Goal: Complete application form: Complete application form

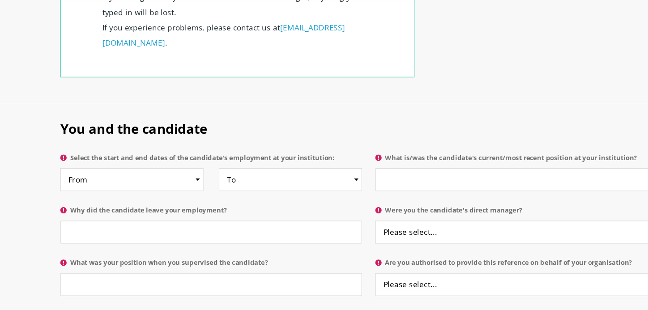
scroll to position [395, 0]
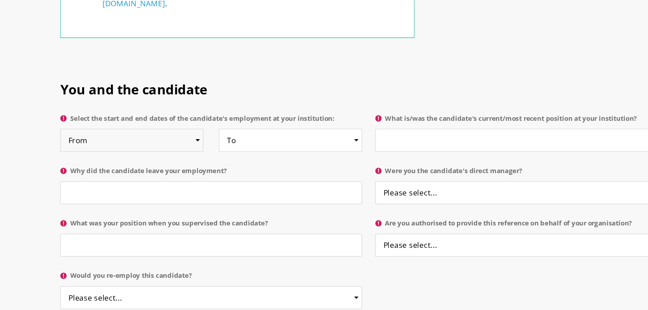
click at [148, 162] on select "From 2025 2024 2023 2022 2021 2020 2019 2018 2017 2016 2015 2014 2013 2012 2011…" at bounding box center [130, 171] width 117 height 19
click at [170, 162] on select "From 2025 2024 2023 2022 2021 2020 2019 2018 2017 2016 2015 2014 2013 2012 2011…" at bounding box center [130, 171] width 117 height 19
select select "2013"
click at [72, 162] on select "From 2025 2024 2023 2022 2021 2020 2019 2018 2017 2016 2015 2014 2013 2012 2011…" at bounding box center [130, 171] width 117 height 19
click at [237, 162] on select "To Currently 2025 2024 2023 2022 2021 2020 2019 2018 2017 2016 2015 2014 2013 2…" at bounding box center [260, 171] width 117 height 19
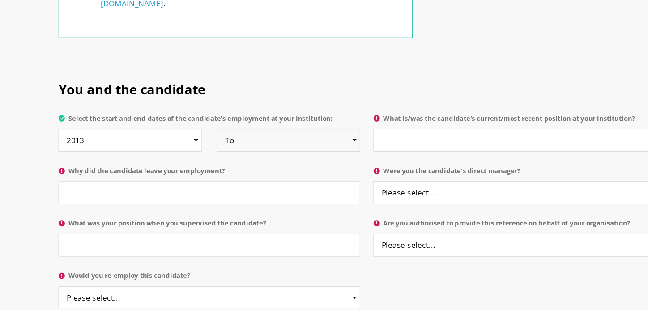
select select "2025"
click at [202, 162] on select "To Currently 2025 2024 2023 2022 2021 2020 2019 2018 2017 2016 2015 2014 2013 2…" at bounding box center [260, 171] width 117 height 19
click at [365, 162] on input "What is/was the candidate's current/most recent position at your institution?" at bounding box center [453, 171] width 247 height 19
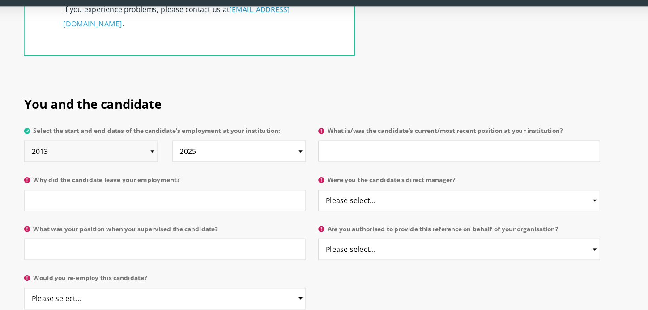
click at [106, 162] on select "From 2025 2024 2023 2022 2021 2020 2019 2018 2017 2016 2015 2014 2013 2012 2011…" at bounding box center [130, 171] width 117 height 19
select select "2025"
click at [72, 162] on select "From 2025 2024 2023 2022 2021 2020 2019 2018 2017 2016 2015 2014 2013 2012 2011…" at bounding box center [130, 171] width 117 height 19
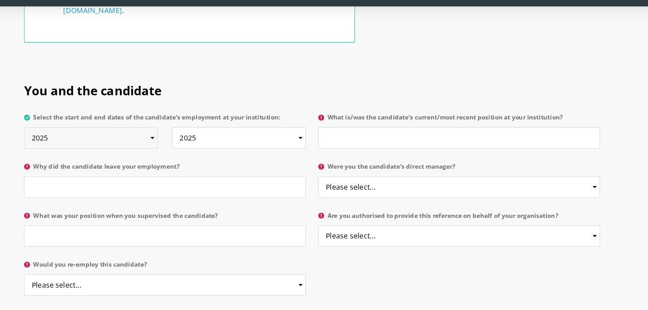
scroll to position [410, 0]
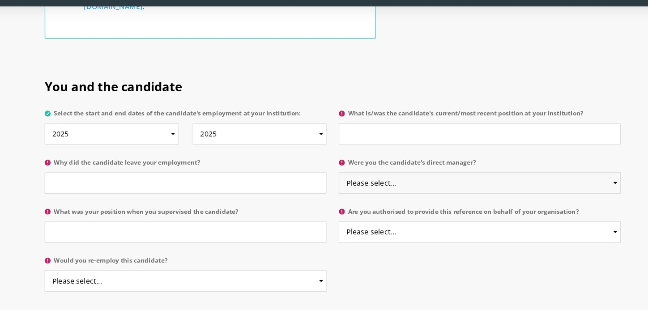
click at [356, 189] on select "Please select... Yes No" at bounding box center [453, 198] width 247 height 19
select select "No"
click at [330, 189] on select "Please select... Yes No" at bounding box center [453, 198] width 247 height 19
click at [265, 232] on input "What was your position when you supervised the candidate?" at bounding box center [195, 241] width 247 height 19
type input "D"
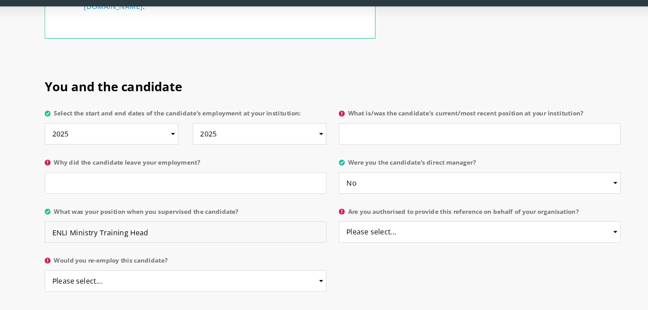
type input "ENLI Ministry Training Head"
click at [420, 232] on select "Please select... Yes No" at bounding box center [453, 241] width 247 height 19
select select "Yes"
click at [330, 232] on select "Please select... Yes No" at bounding box center [453, 241] width 247 height 19
click at [244, 275] on select "Please select... Yes No" at bounding box center [195, 284] width 247 height 19
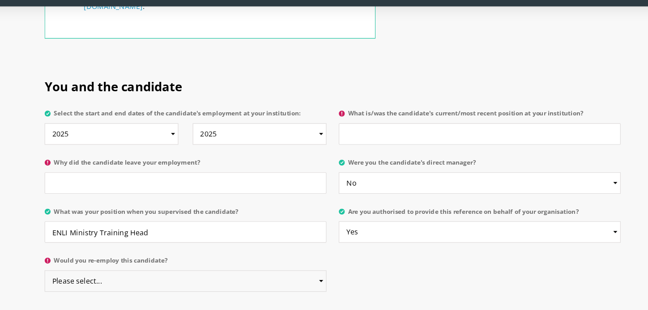
select select "Yes"
click at [72, 275] on select "Please select... Yes No" at bounding box center [195, 284] width 247 height 19
click at [260, 189] on input "Why did the candidate leave your employment?" at bounding box center [195, 198] width 247 height 19
type input "t"
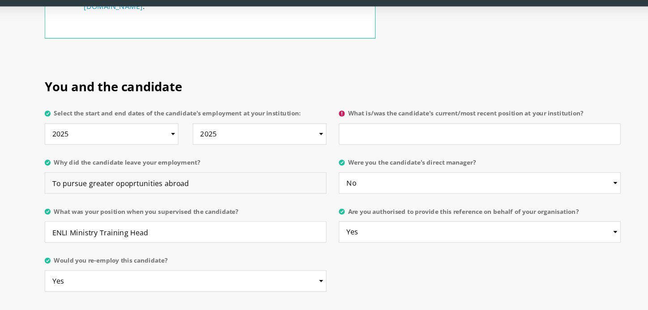
click at [142, 189] on input "To pursue greater opoprtunities abroad" at bounding box center [195, 198] width 247 height 19
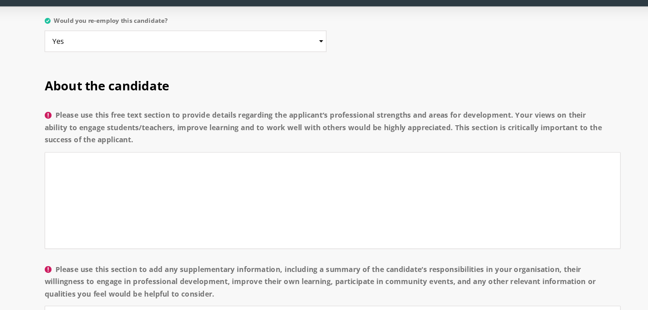
scroll to position [661, 0]
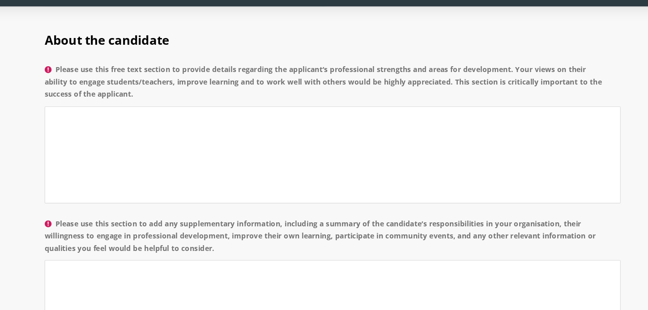
type input "To pursue greater opportunities abroad"
click at [134, 196] on p "Please use this free text section to provide details regarding the applicant’s …" at bounding box center [324, 157] width 505 height 135
click at [138, 164] on textarea "Please use this free text section to provide details regarding the applicant’s …" at bounding box center [324, 174] width 505 height 85
click at [363, 94] on label "Please use this free text section to provide details regarding the applicant’s …" at bounding box center [324, 113] width 505 height 38
click at [363, 132] on textarea "Please use this free text section to provide details regarding the applicant’s …" at bounding box center [324, 174] width 505 height 85
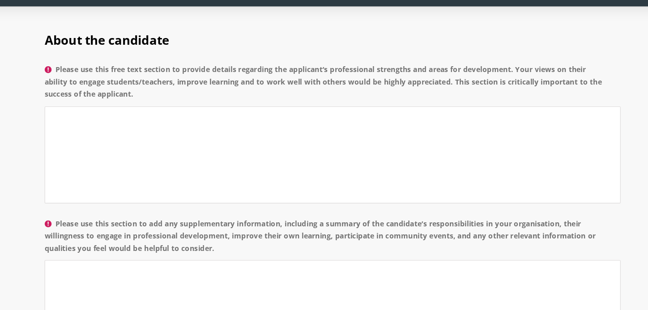
click at [295, 94] on label "Please use this free text section to provide details regarding the applicant’s …" at bounding box center [324, 113] width 505 height 38
click at [295, 132] on textarea "Please use this free text section to provide details regarding the applicant’s …" at bounding box center [324, 174] width 505 height 85
drag, startPoint x: 153, startPoint y: 97, endPoint x: 80, endPoint y: 76, distance: 76.3
click at [80, 94] on label "Please use this free text section to provide details regarding the applicant’s …" at bounding box center [324, 113] width 505 height 38
copy label "Please use this free text section to provide details regarding the applicant’s …"
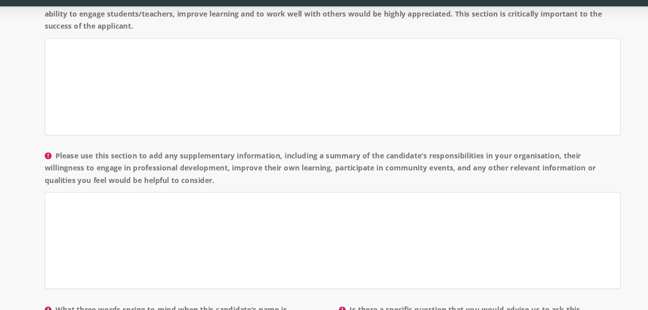
scroll to position [759, 0]
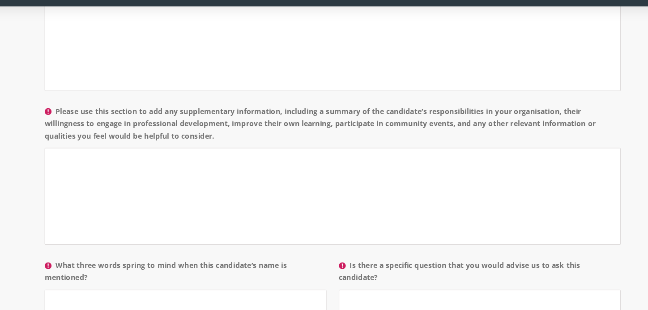
click at [133, 131] on label "Please use this section to add any supplementary information, including a summa…" at bounding box center [324, 150] width 505 height 38
click at [133, 168] on textarea "Please use this section to add any supplementary information, including a summa…" at bounding box center [324, 210] width 505 height 85
click at [133, 131] on label "Please use this section to add any supplementary information, including a summa…" at bounding box center [324, 150] width 505 height 38
click at [133, 168] on textarea "Please use this section to add any supplementary information, including a summa…" at bounding box center [324, 210] width 505 height 85
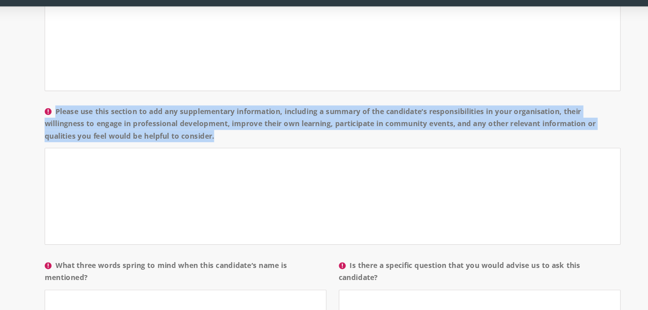
click at [133, 131] on label "Please use this section to add any supplementary information, including a summa…" at bounding box center [324, 150] width 505 height 38
click at [133, 168] on textarea "Please use this section to add any supplementary information, including a summa…" at bounding box center [324, 210] width 505 height 85
copy label "Please use this section to add any supplementary information, including a summa…"
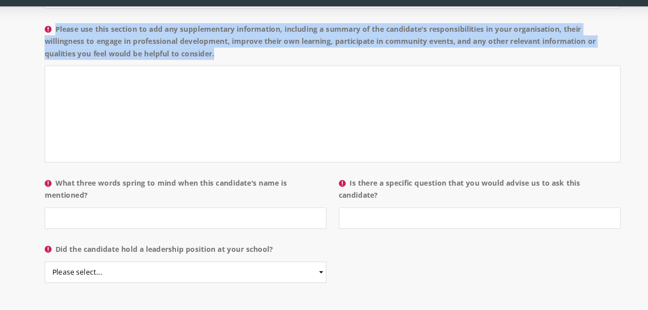
scroll to position [927, 0]
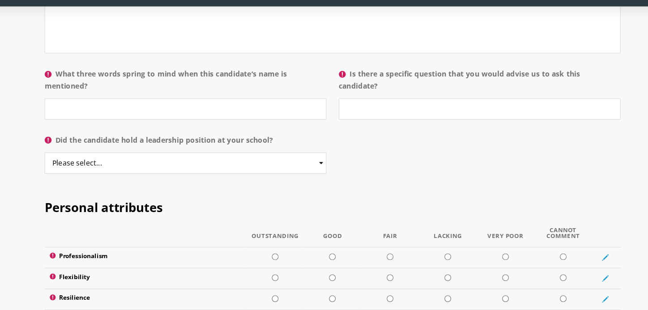
click at [102, 98] on label "What three words spring to mind when this candidate’s name is mentioned?" at bounding box center [195, 111] width 247 height 27
click at [102, 124] on input "What three words spring to mind when this candidate’s name is mentioned?" at bounding box center [195, 133] width 247 height 19
click at [102, 98] on label "What three words spring to mind when this candidate’s name is mentioned?" at bounding box center [195, 111] width 247 height 27
click at [102, 124] on input "What three words spring to mind when this candidate’s name is mentioned?" at bounding box center [195, 133] width 247 height 19
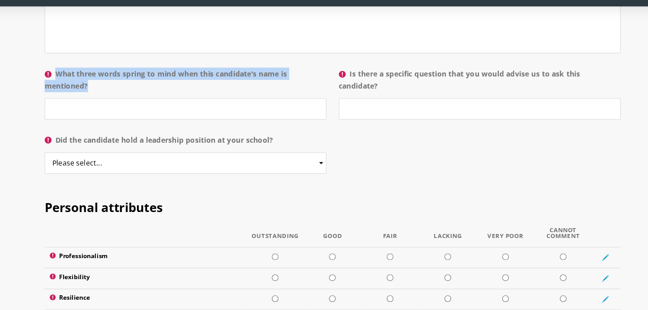
click at [102, 98] on label "What three words spring to mind when this candidate’s name is mentioned?" at bounding box center [195, 111] width 247 height 27
click at [102, 124] on input "What three words spring to mind when this candidate’s name is mentioned?" at bounding box center [195, 133] width 247 height 19
copy label "What three words spring to mind when this candidate’s name is mentioned?"
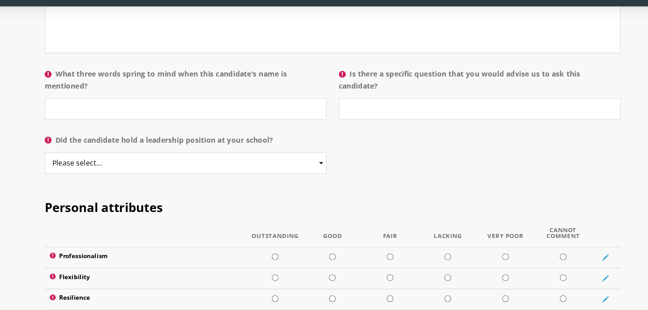
click at [360, 98] on label "Is there a specific question that you would advise us to ask this candidate?" at bounding box center [453, 111] width 247 height 27
click at [360, 124] on input "Is there a specific question that you would advise us to ask this candidate?" at bounding box center [453, 133] width 247 height 19
click at [360, 98] on label "Is there a specific question that you would advise us to ask this candidate?" at bounding box center [453, 111] width 247 height 27
click at [360, 124] on input "Is there a specific question that you would advise us to ask this candidate?" at bounding box center [453, 133] width 247 height 19
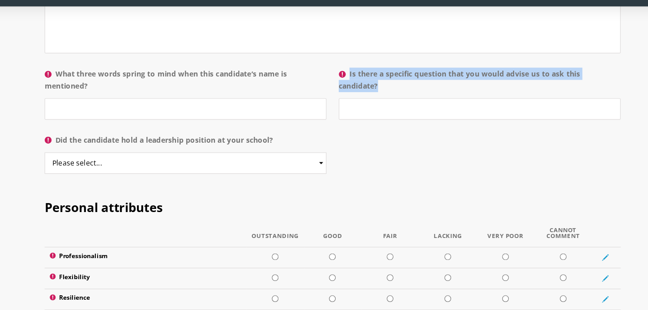
click at [360, 98] on label "Is there a specific question that you would advise us to ask this candidate?" at bounding box center [453, 111] width 247 height 27
click at [360, 124] on input "Is there a specific question that you would advise us to ask this candidate?" at bounding box center [453, 133] width 247 height 19
copy label "Is there a specific question that you would advise us to ask this candidate?"
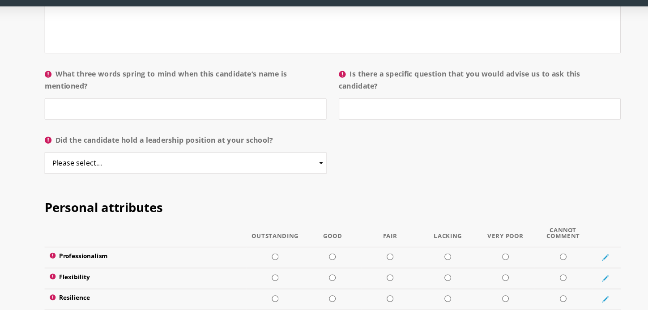
click at [150, 156] on label "Did the candidate hold a leadership position at your school?" at bounding box center [195, 164] width 247 height 16
click at [150, 172] on select "Please select... Yes No" at bounding box center [195, 181] width 247 height 19
click at [150, 156] on label "Did the candidate hold a leadership position at your school?" at bounding box center [195, 164] width 247 height 16
click at [150, 172] on select "Please select... Yes No" at bounding box center [195, 181] width 247 height 19
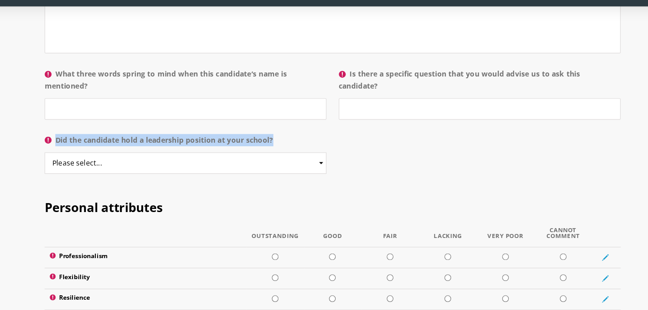
click at [150, 156] on label "Did the candidate hold a leadership position at your school?" at bounding box center [195, 164] width 247 height 16
click at [150, 172] on select "Please select... Yes No" at bounding box center [195, 181] width 247 height 19
copy label "Did the candidate hold a leadership position at your school?"
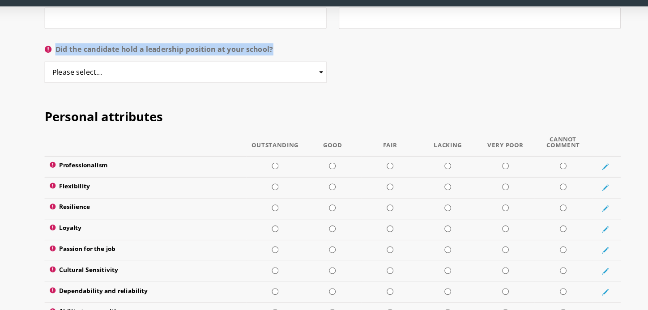
scroll to position [1013, 0]
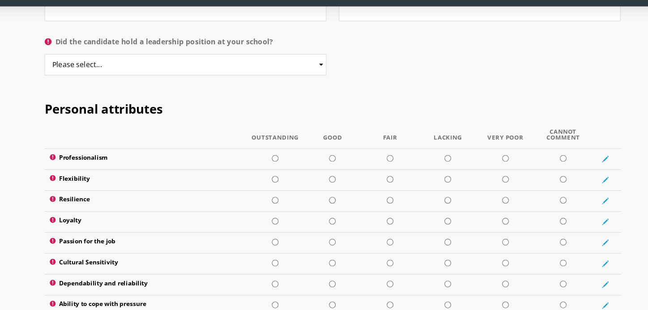
click at [158, 80] on p "Did the candidate hold a leadership position at your school? Please select... Y…" at bounding box center [198, 89] width 253 height 47
click at [167, 86] on select "Please select... Yes No" at bounding box center [195, 95] width 247 height 19
select select "Yes"
click at [72, 86] on select "Please select... Yes No" at bounding box center [195, 95] width 247 height 19
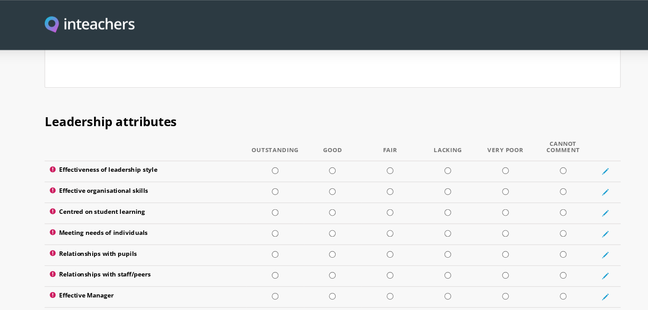
scroll to position [1148, 0]
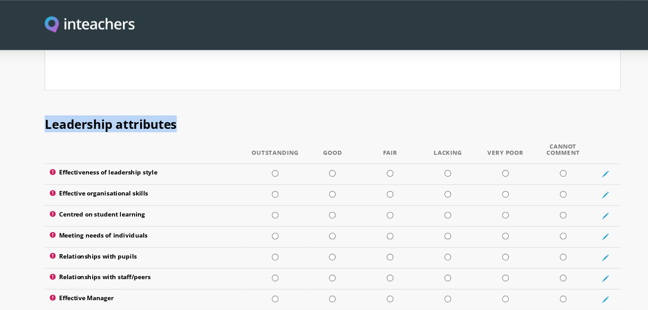
drag, startPoint x: 116, startPoint y: 91, endPoint x: 203, endPoint y: 107, distance: 89.2
click at [203, 107] on div "Leadership attributes Outstanding Good Fair Lacking Very Poor Cannot Comment Ef…" at bounding box center [324, 220] width 516 height 264
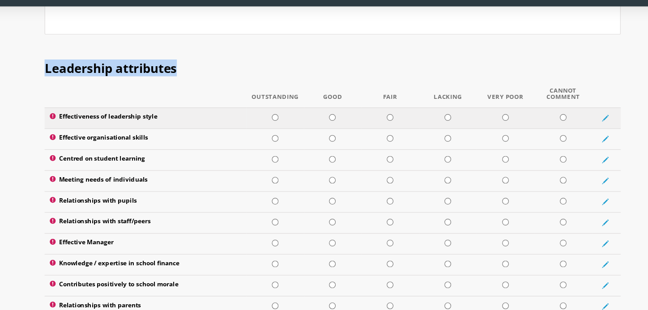
scroll to position [1249, 0]
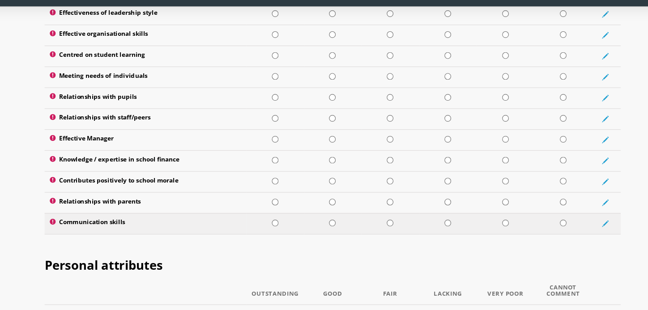
click at [571, 225] on td at bounding box center [564, 234] width 25 height 18
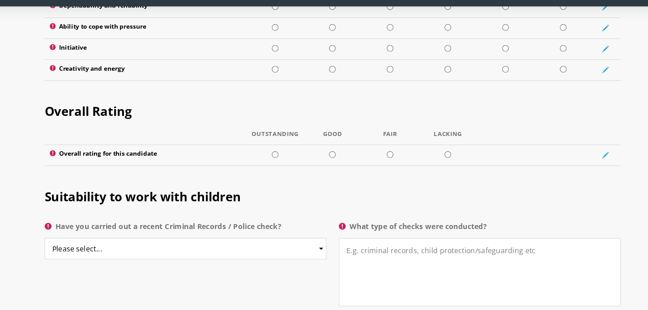
scroll to position [1629, 0]
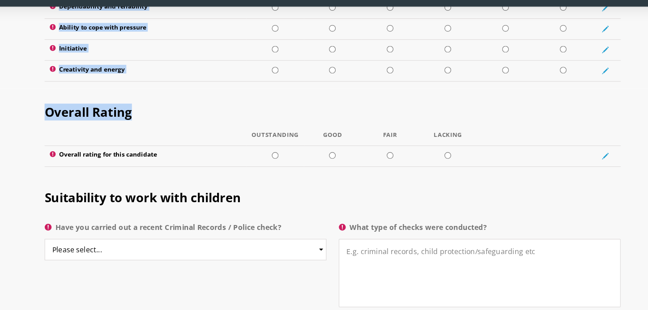
click at [577, 153] on div "Overall Rating Outstanding Good Fair Lacking Overall rating for this candidate" at bounding box center [324, 153] width 516 height 75
copy form "Leadership attributes Outstanding Good Fair Lacking Very Poor Cannot Comment Ef…"
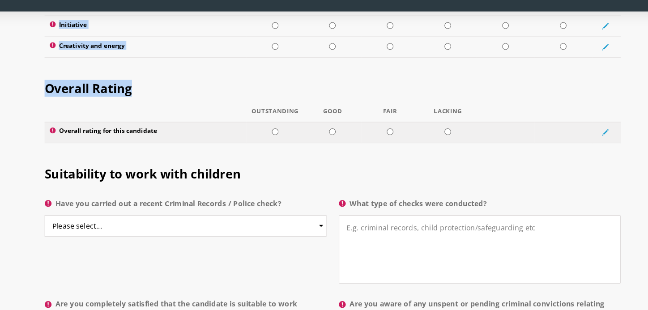
scroll to position [1732, 0]
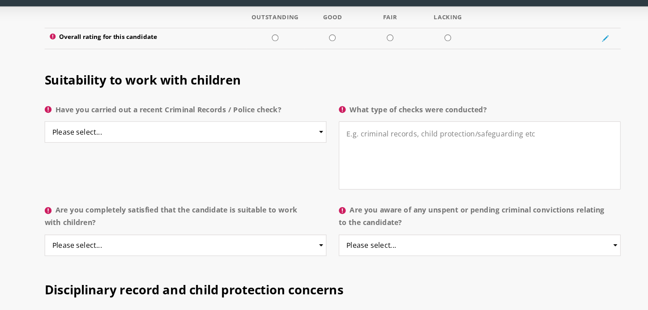
click at [240, 129] on label "Have you carried out a recent Criminal Records / Police check?" at bounding box center [195, 137] width 247 height 16
click at [240, 145] on select "Please select... Yes No Do not know" at bounding box center [195, 154] width 247 height 19
select select "No"
click at [72, 145] on select "Please select... Yes No Do not know" at bounding box center [195, 154] width 247 height 19
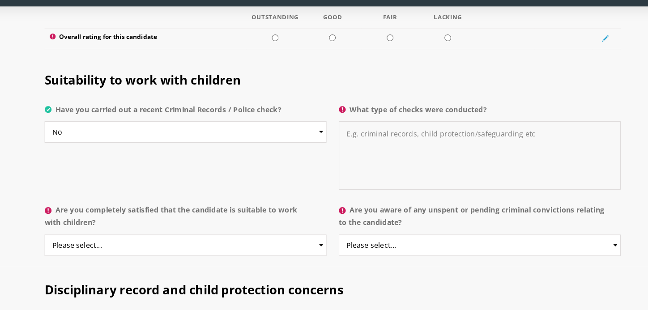
click at [381, 145] on textarea "What type of checks were conducted?" at bounding box center [453, 175] width 247 height 60
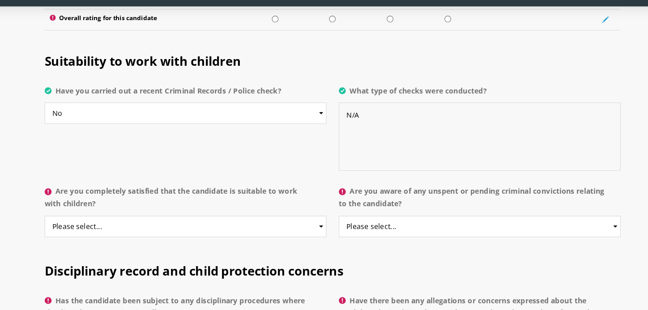
scroll to position [1751, 0]
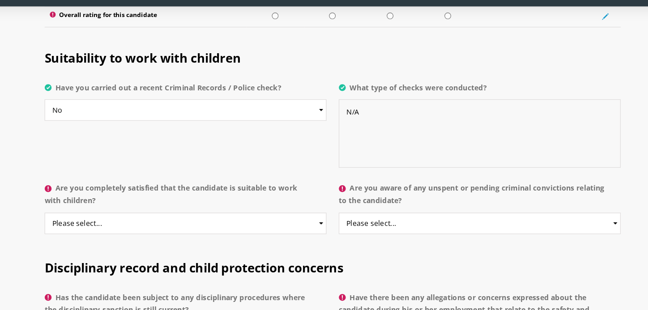
type textarea "N/A"
click at [227, 225] on select "Please select... Yes No Do not know" at bounding box center [195, 234] width 247 height 19
select select "Yes"
click at [72, 225] on select "Please select... Yes No Do not know" at bounding box center [195, 234] width 247 height 19
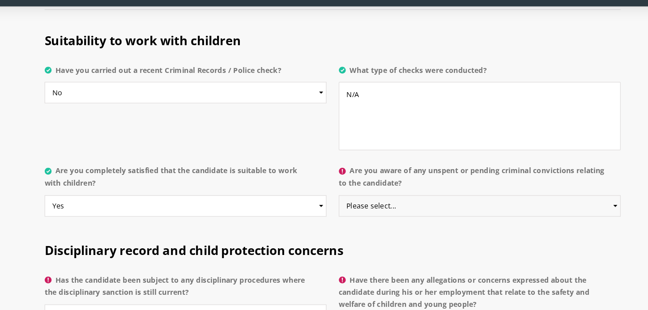
click at [363, 210] on select "Please select... Yes No Do not know" at bounding box center [453, 219] width 247 height 19
select select "No"
click at [330, 210] on select "Please select... Yes No Do not know" at bounding box center [453, 219] width 247 height 19
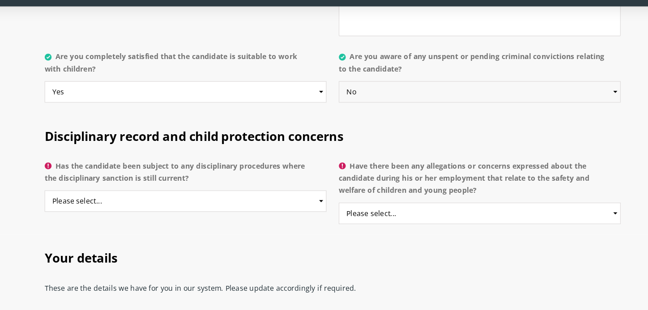
scroll to position [1867, 0]
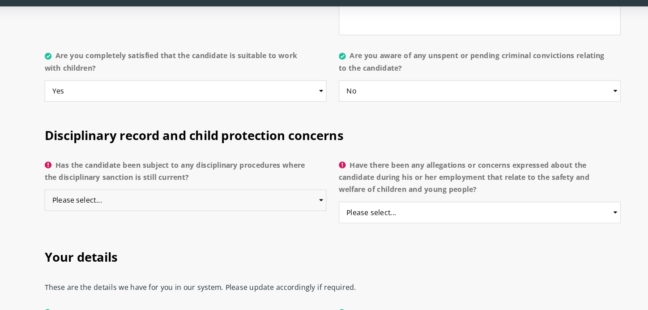
click at [260, 205] on select "Please select... Yes No Do not know" at bounding box center [195, 214] width 247 height 19
select select "No"
click at [72, 205] on select "Please select... Yes No Do not know" at bounding box center [195, 214] width 247 height 19
click at [399, 215] on select "Please select... Yes No Do not know" at bounding box center [453, 224] width 247 height 19
select select "No"
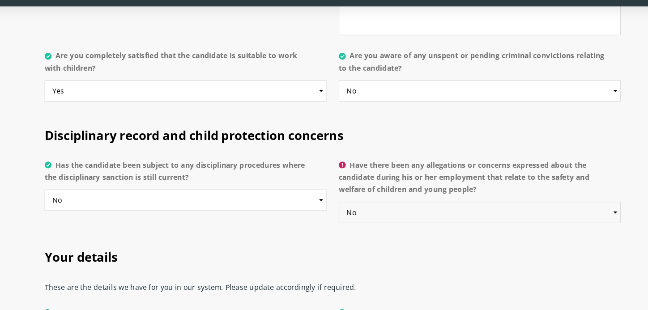
click at [330, 215] on select "Please select... Yes No Do not know" at bounding box center [453, 224] width 247 height 19
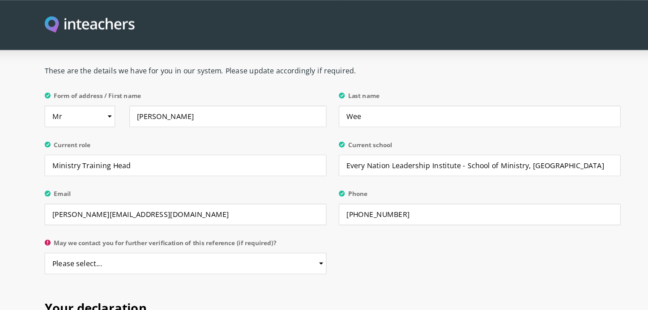
scroll to position [2094, 0]
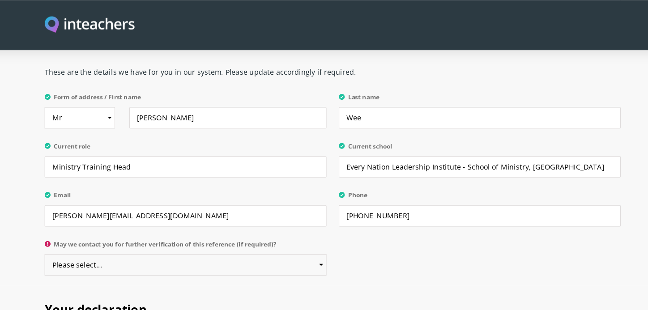
click at [201, 223] on select "Please select... Yes No" at bounding box center [195, 232] width 247 height 19
select select "Yes"
click at [72, 223] on select "Please select... Yes No" at bounding box center [195, 232] width 247 height 19
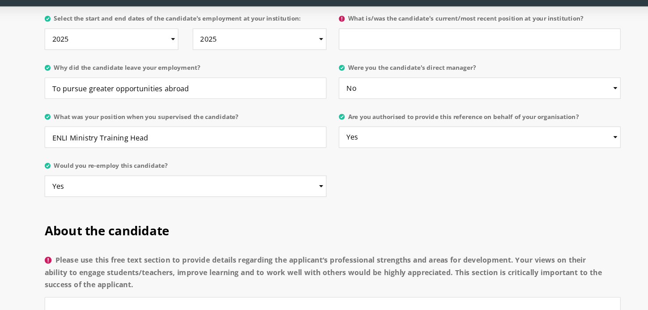
scroll to position [635, 0]
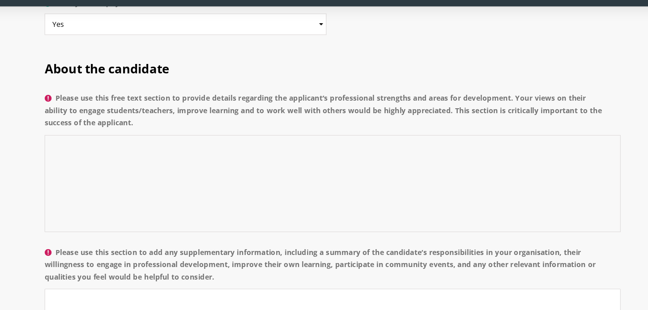
click at [203, 157] on textarea "Please use this free text section to provide details regarding the applicant’s …" at bounding box center [324, 199] width 505 height 85
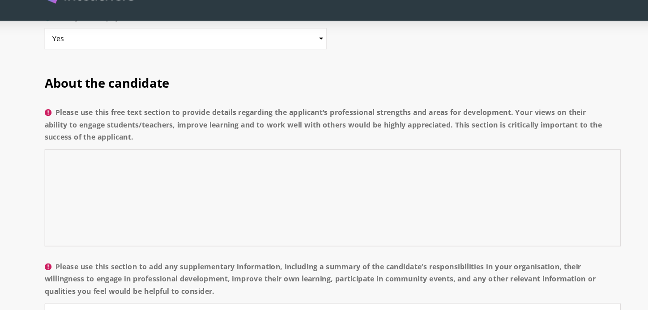
paste textarea "[PERSON_NAME] demonstrates a long-standing commitment to education and ministry…"
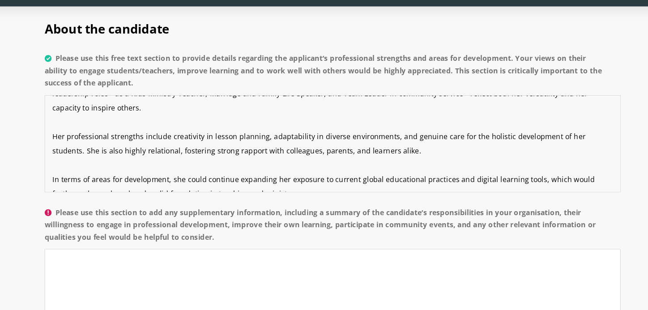
scroll to position [672, 0]
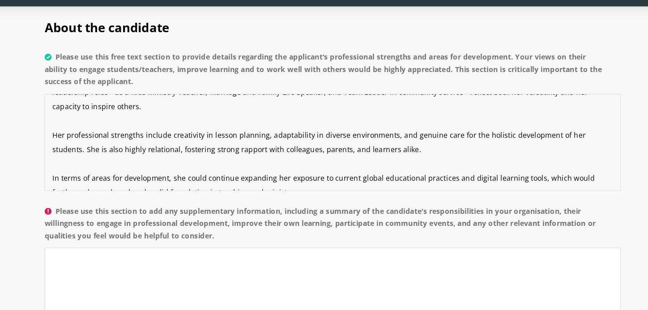
type textarea "[PERSON_NAME] demonstrates a long-standing commitment to education and ministry…"
click at [183, 261] on textarea "Please use this section to add any supplementary information, including a summa…" at bounding box center [324, 297] width 505 height 85
paste textarea "Within our organization, [PERSON_NAME] has shown initiative, professionalism, a…"
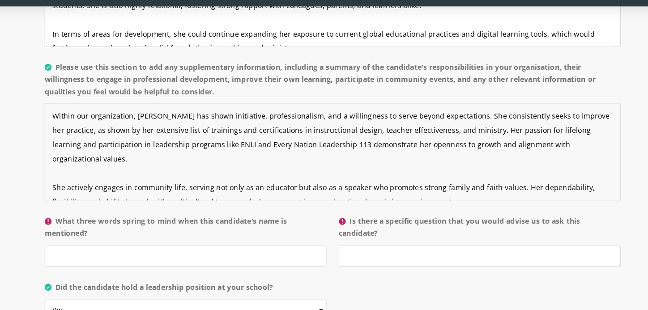
scroll to position [798, 0]
drag, startPoint x: 168, startPoint y: 140, endPoint x: 263, endPoint y: 141, distance: 94.5
click at [263, 141] on textarea "Within our organization, [PERSON_NAME] has shown initiative, professionalism, a…" at bounding box center [324, 171] width 505 height 85
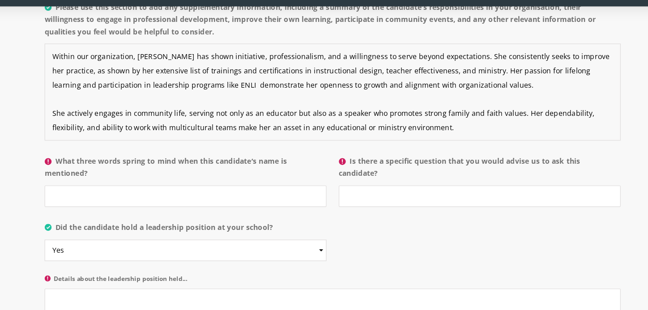
scroll to position [851, 0]
type textarea "Within our organization, [PERSON_NAME] has shown initiative, professionalism, a…"
click at [162, 201] on input "What three words spring to mind when this candidate’s name is mentioned?" at bounding box center [195, 210] width 247 height 19
paste input "Committed. Compassionate. Adaptable."
type input "Committed. Compassionate. Adaptable."
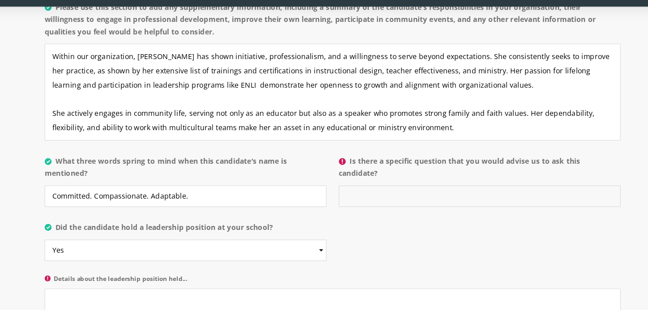
click at [350, 201] on input "Is there a specific question that you would advise us to ask this candidate?" at bounding box center [453, 210] width 247 height 19
paste input "“How do you integrate your passion for family life and ministry into your appro…"
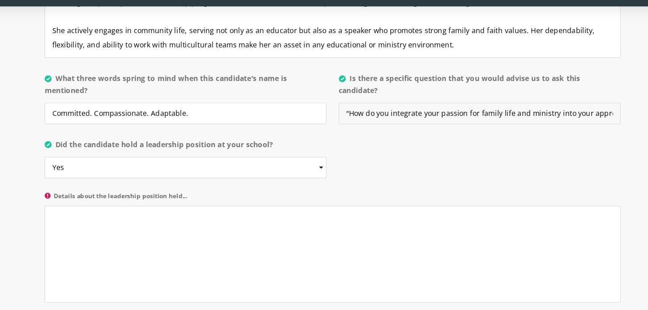
scroll to position [960, 0]
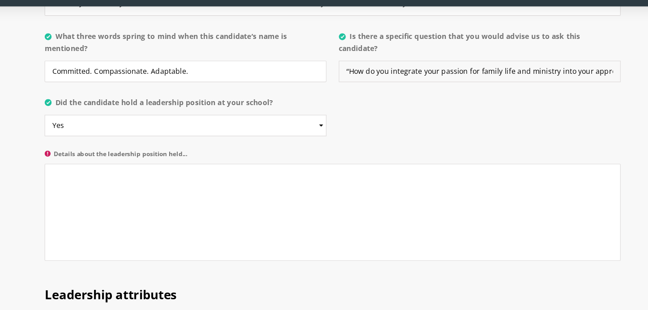
type input "“How do you integrate your passion for family life and ministry into your appro…"
click at [193, 182] on textarea "Details about the leadership position held..." at bounding box center [324, 224] width 505 height 85
drag, startPoint x: 198, startPoint y: 146, endPoint x: 76, endPoint y: 144, distance: 122.3
click at [76, 167] on p "Details about the leadership position held..." at bounding box center [324, 221] width 505 height 109
copy label "Details about the leadership position held..."
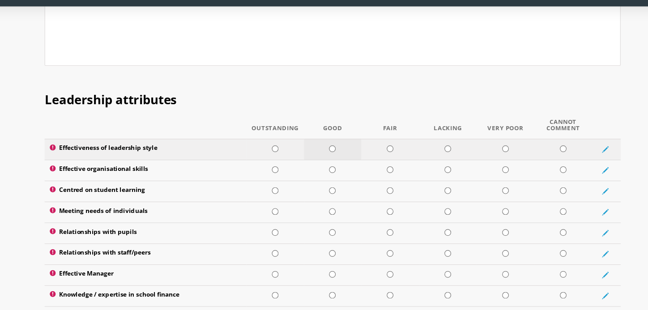
scroll to position [1154, 0]
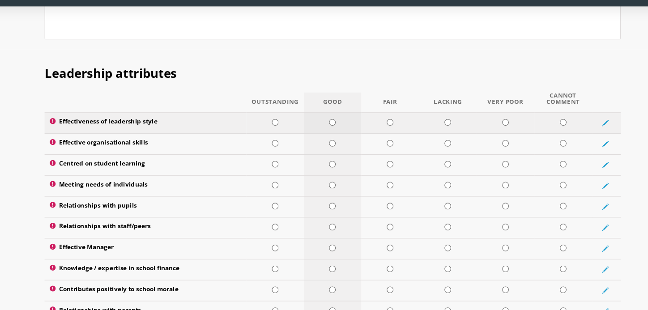
click at [321, 143] on input "radio" at bounding box center [324, 146] width 6 height 6
radio input "true"
click at [325, 161] on input "radio" at bounding box center [324, 164] width 6 height 6
radio input "true"
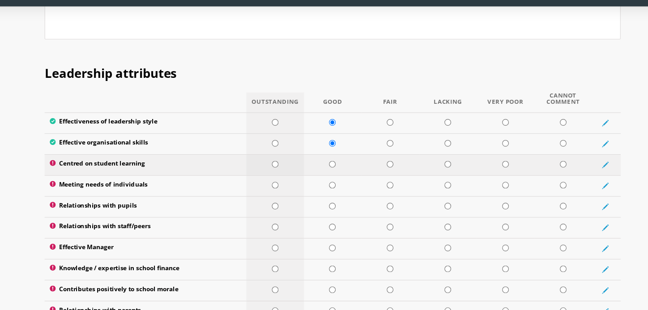
click at [267, 174] on td at bounding box center [274, 183] width 51 height 18
radio input "true"
drag, startPoint x: 271, startPoint y: 159, endPoint x: 271, endPoint y: 164, distance: 5.4
click at [271, 174] on td at bounding box center [274, 183] width 51 height 18
click at [271, 198] on input "radio" at bounding box center [274, 201] width 6 height 6
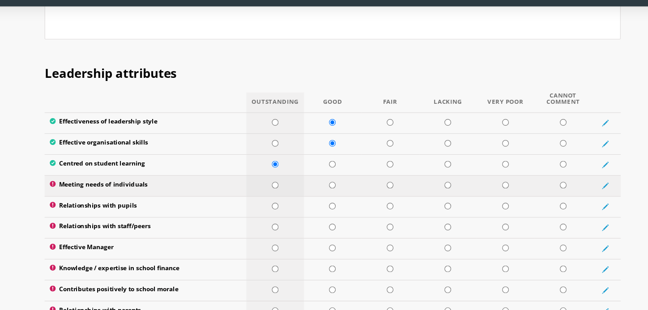
radio input "true"
click at [273, 210] on td at bounding box center [274, 219] width 51 height 18
radio input "true"
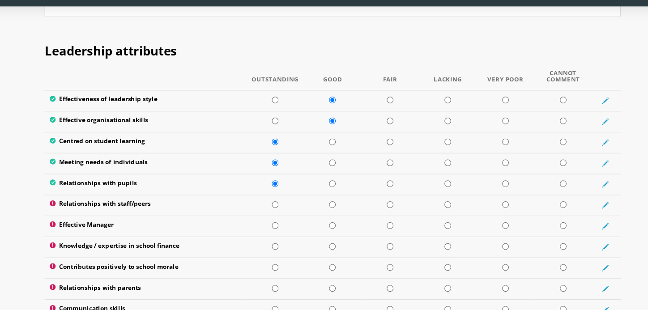
scroll to position [1215, 0]
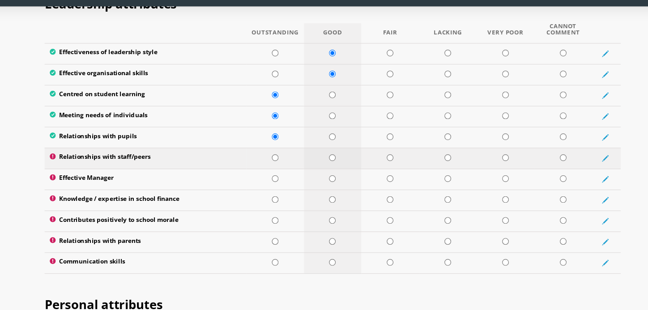
click at [318, 168] on td at bounding box center [324, 177] width 51 height 18
radio input "true"
click at [325, 192] on input "radio" at bounding box center [324, 195] width 6 height 6
radio input "true"
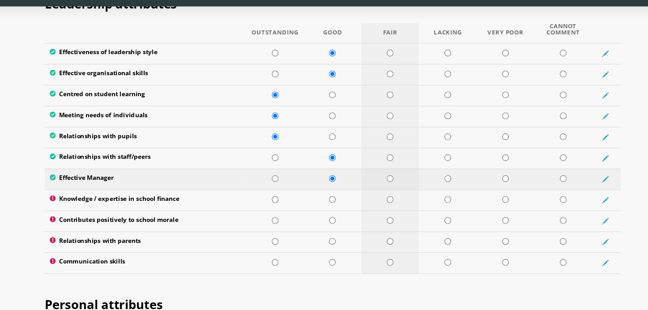
scroll to position [1214, 0]
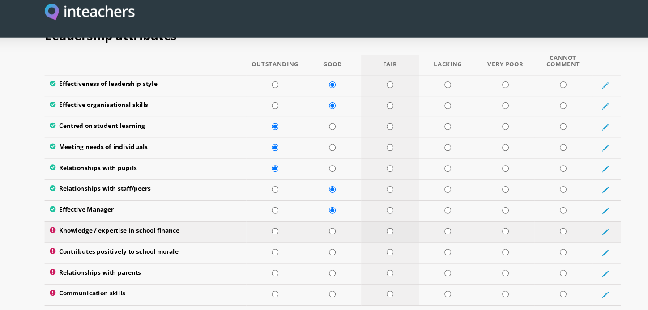
click at [375, 211] on input "radio" at bounding box center [375, 214] width 6 height 6
radio input "true"
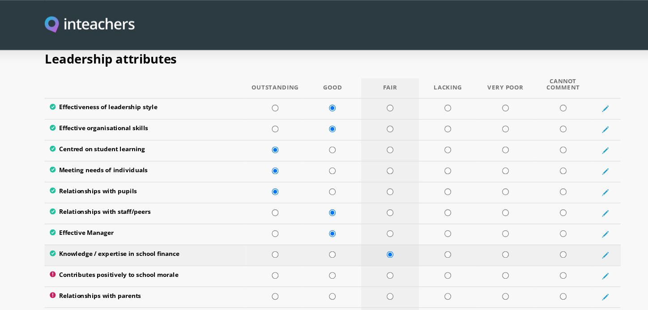
scroll to position [1199, 0]
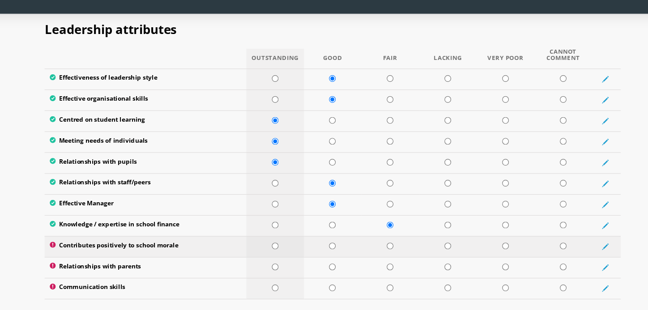
click at [281, 239] on td at bounding box center [274, 248] width 51 height 18
radio input "true"
click at [319, 257] on td at bounding box center [324, 266] width 51 height 18
radio input "true"
click at [273, 281] on input "radio" at bounding box center [274, 284] width 6 height 6
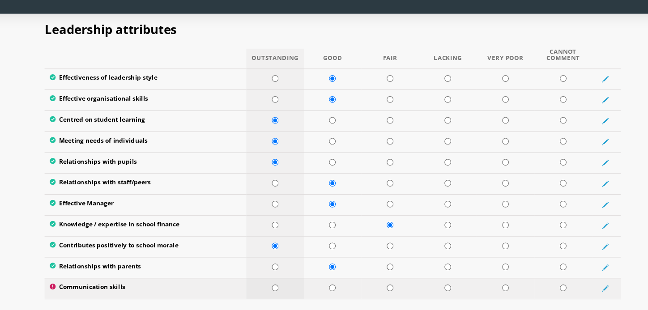
radio input "true"
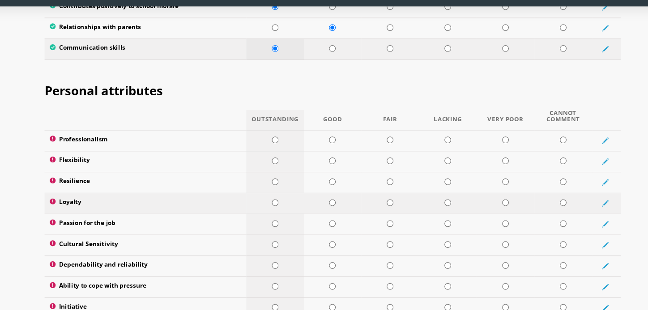
scroll to position [1403, 0]
click at [280, 152] on td at bounding box center [274, 161] width 51 height 18
radio input "true"
click at [278, 171] on td at bounding box center [274, 180] width 51 height 18
radio input "true"
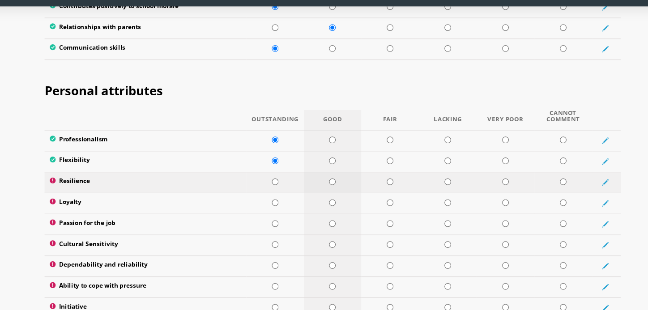
click at [324, 195] on input "radio" at bounding box center [324, 198] width 6 height 6
radio input "true"
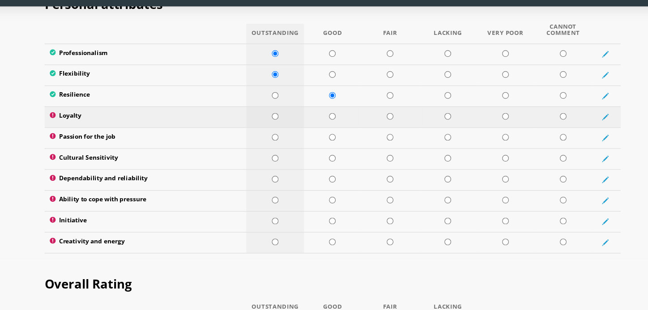
click at [271, 137] on input "radio" at bounding box center [274, 140] width 6 height 6
radio input "true"
click at [273, 150] on td at bounding box center [274, 159] width 51 height 18
radio input "true"
click at [274, 168] on td at bounding box center [274, 177] width 51 height 18
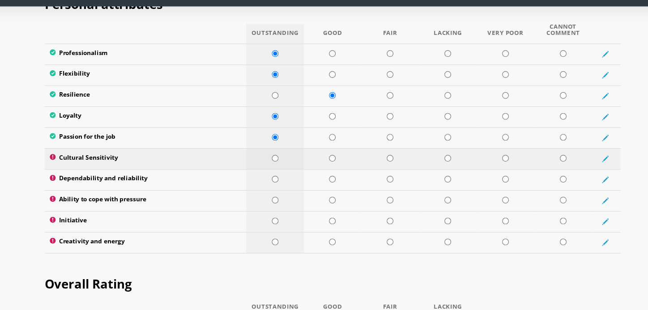
radio input "true"
click at [276, 187] on td at bounding box center [274, 196] width 51 height 18
radio input "true"
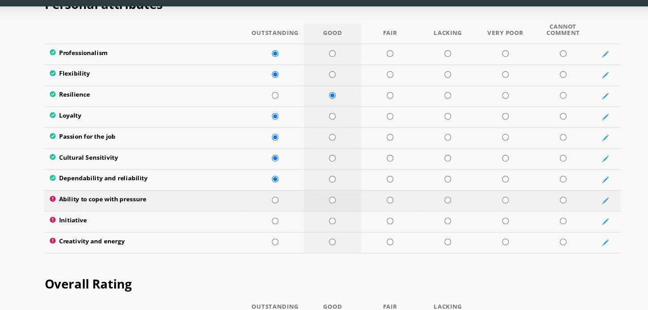
click at [326, 205] on td at bounding box center [324, 214] width 51 height 18
radio input "true"
click at [327, 229] on input "radio" at bounding box center [324, 232] width 6 height 6
radio input "true"
click at [327, 248] on input "radio" at bounding box center [324, 251] width 6 height 6
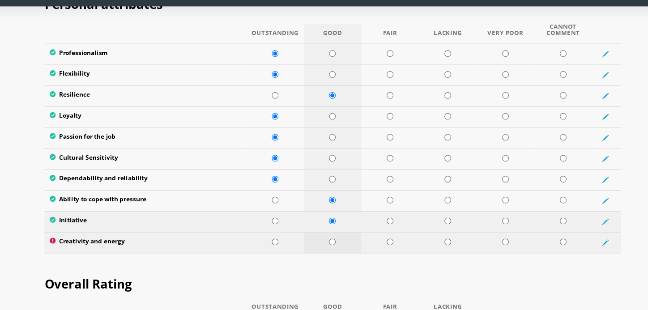
radio input "true"
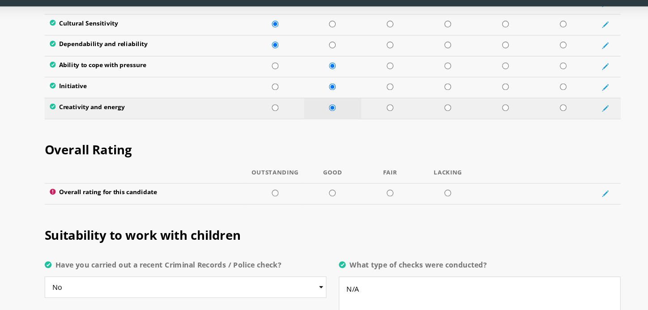
scroll to position [1597, 0]
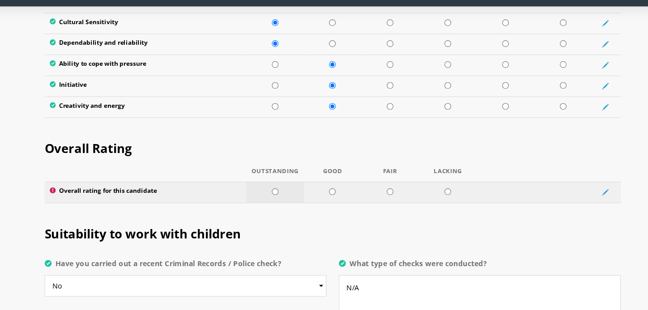
click at [279, 197] on td at bounding box center [274, 206] width 51 height 18
radio input "true"
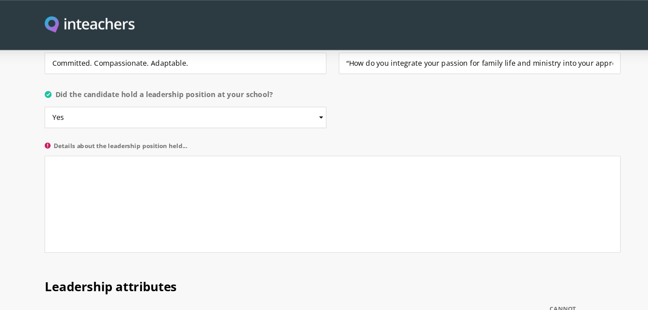
scroll to position [999, 0]
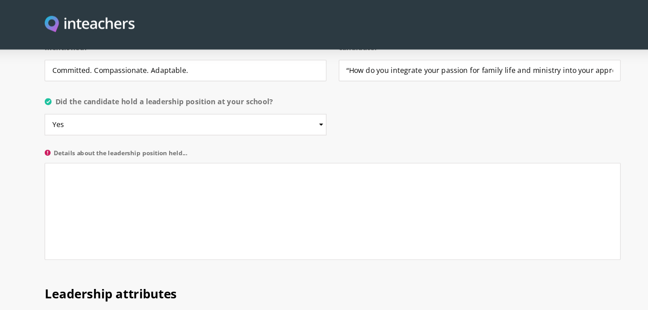
drag, startPoint x: 197, startPoint y: 110, endPoint x: 82, endPoint y: 110, distance: 115.5
click at [82, 132] on label "Details about the leadership position held..." at bounding box center [324, 138] width 505 height 12
copy label "Details about the leadership position held..."
click at [217, 146] on textarea "Details about the leadership position held..." at bounding box center [324, 185] width 505 height 85
paste textarea "[PERSON_NAME] has held several leadership roles in both educational and ministr…"
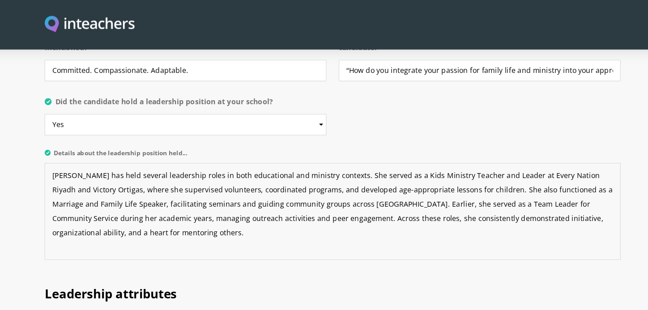
click at [463, 143] on textarea "[PERSON_NAME] has held several leadership roles in both educational and ministr…" at bounding box center [324, 185] width 505 height 85
click at [570, 143] on textarea "[PERSON_NAME] has held several leadership roles in both educational and ministr…" at bounding box center [324, 185] width 505 height 85
click at [119, 143] on textarea "[PERSON_NAME] has held several leadership roles in both educational and ministr…" at bounding box center [324, 185] width 505 height 85
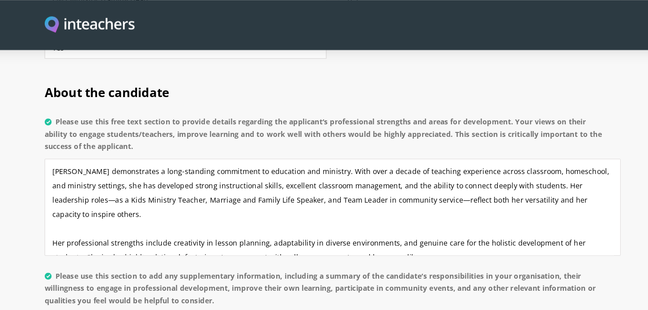
scroll to position [649, 0]
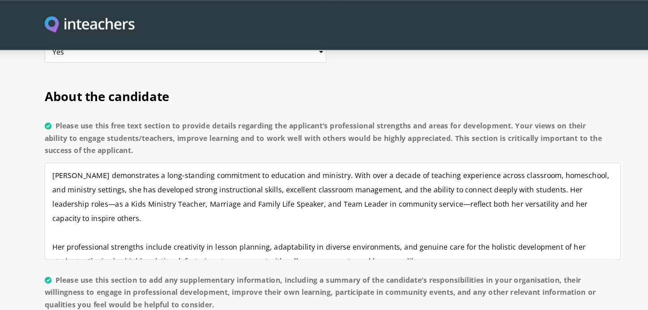
type textarea "[PERSON_NAME] has held several leadership roles in both educational and ministr…"
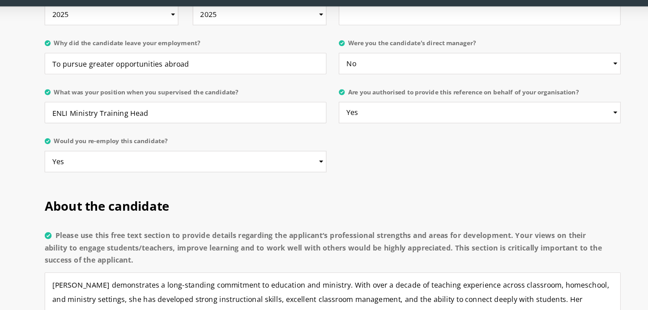
scroll to position [610, 0]
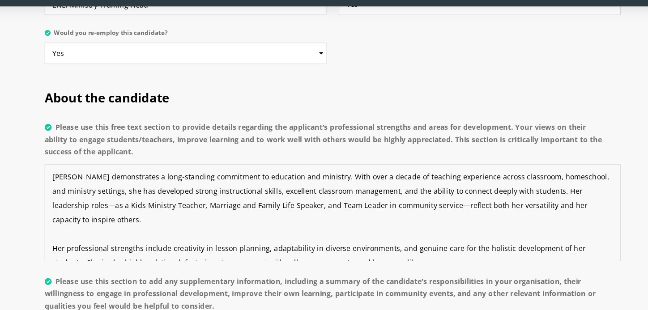
click at [161, 191] on textarea "[PERSON_NAME] demonstrates a long-standing commitment to education and ministry…" at bounding box center [324, 224] width 505 height 85
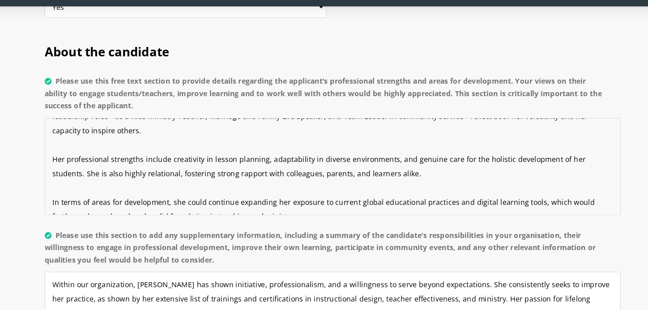
scroll to position [725, 0]
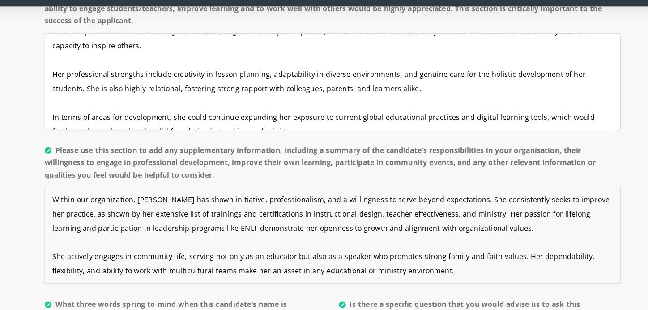
click at [210, 226] on textarea "Within our organization, [PERSON_NAME] has shown initiative, professionalism, a…" at bounding box center [324, 244] width 505 height 85
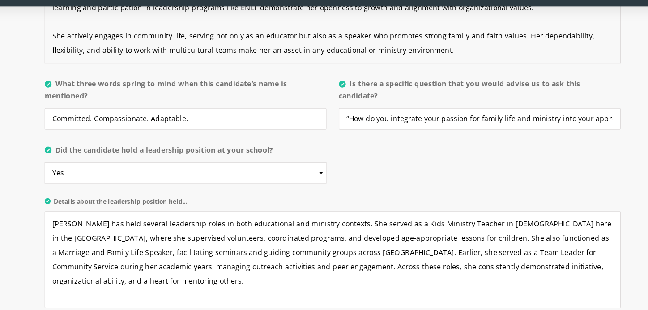
scroll to position [1017, 0]
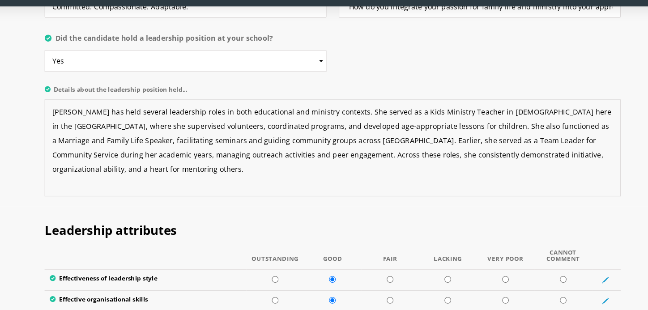
click at [182, 147] on textarea "[PERSON_NAME] has held several leadership roles in both educational and ministr…" at bounding box center [324, 167] width 505 height 85
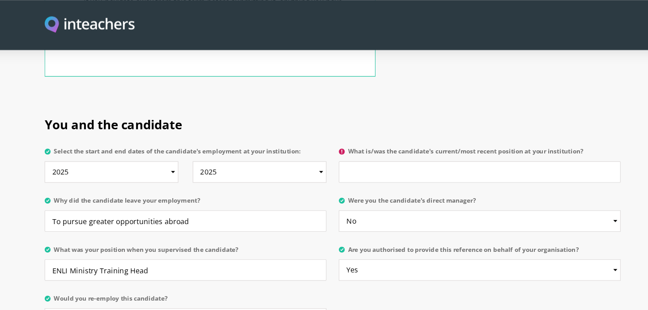
scroll to position [413, 0]
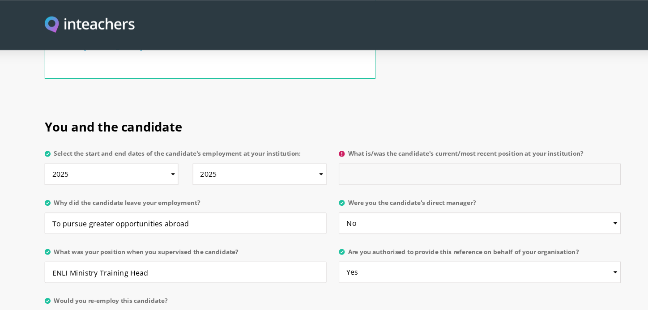
click at [381, 143] on input "What is/was the candidate's current/most recent position at your institution?" at bounding box center [453, 152] width 247 height 19
drag, startPoint x: 339, startPoint y: 109, endPoint x: 549, endPoint y: 110, distance: 209.6
click at [549, 132] on label "What is/was the candidate's current/most recent position at your institution?" at bounding box center [453, 138] width 247 height 12
copy label "What is/was the candidate's current/most recent position at your institution?"
